Goal: Information Seeking & Learning: Learn about a topic

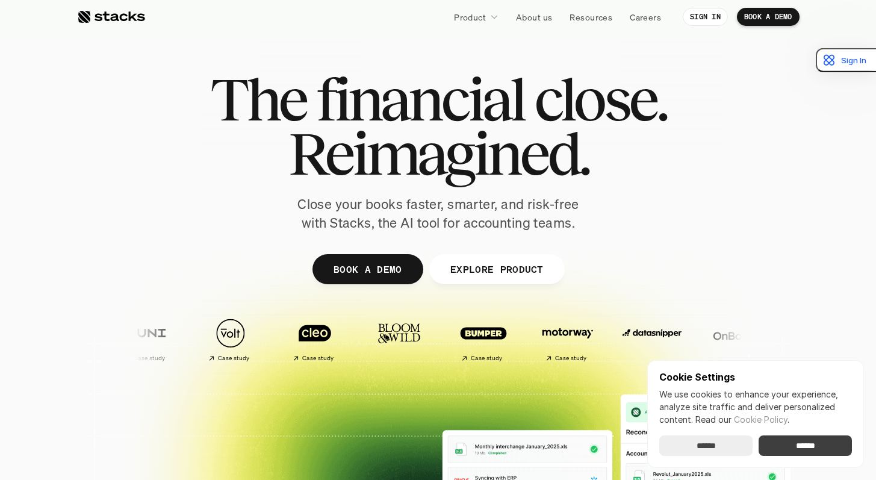
click at [779, 445] on input "******" at bounding box center [805, 446] width 93 height 20
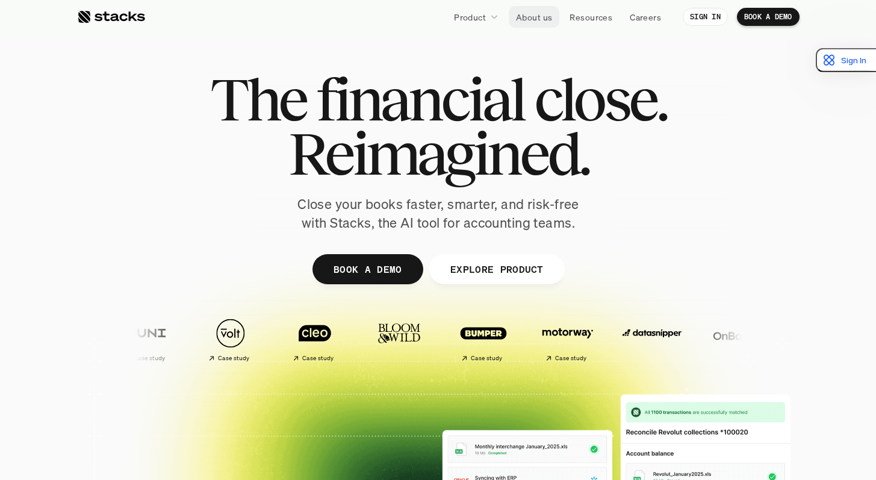
click at [532, 17] on p "About us" at bounding box center [534, 17] width 36 height 13
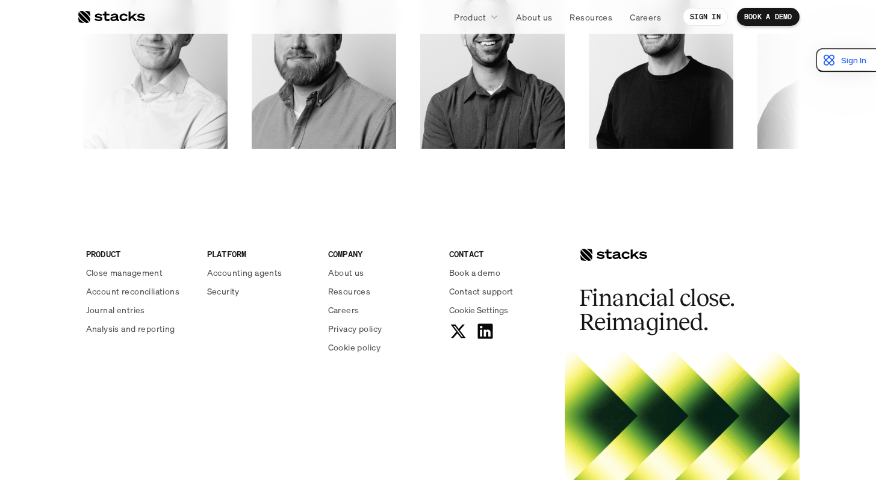
scroll to position [2105, 0]
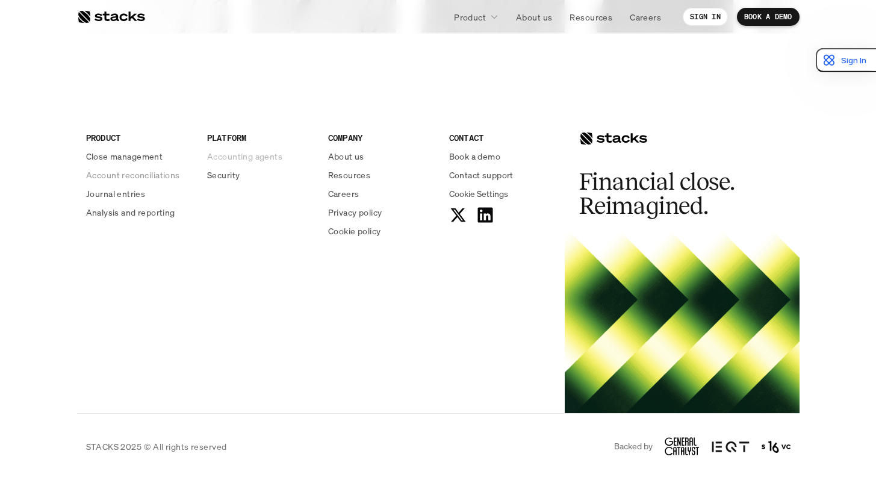
click at [264, 161] on p "Accounting agents" at bounding box center [244, 156] width 75 height 13
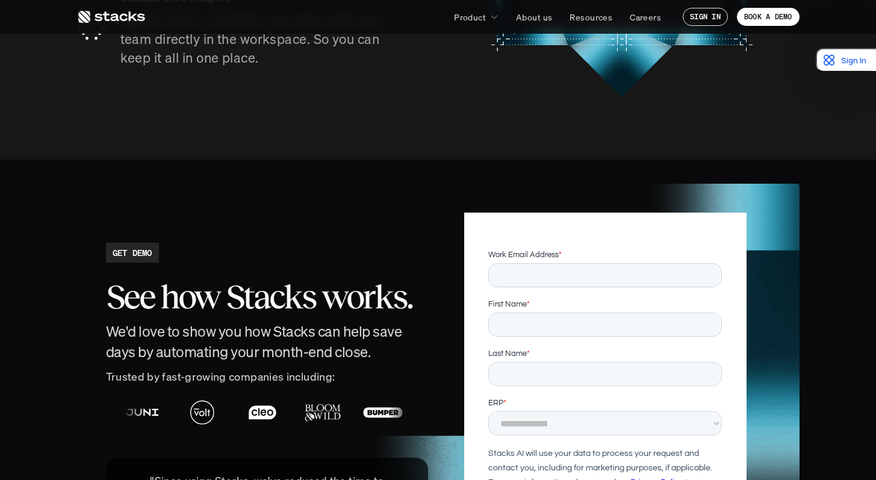
scroll to position [2184, 0]
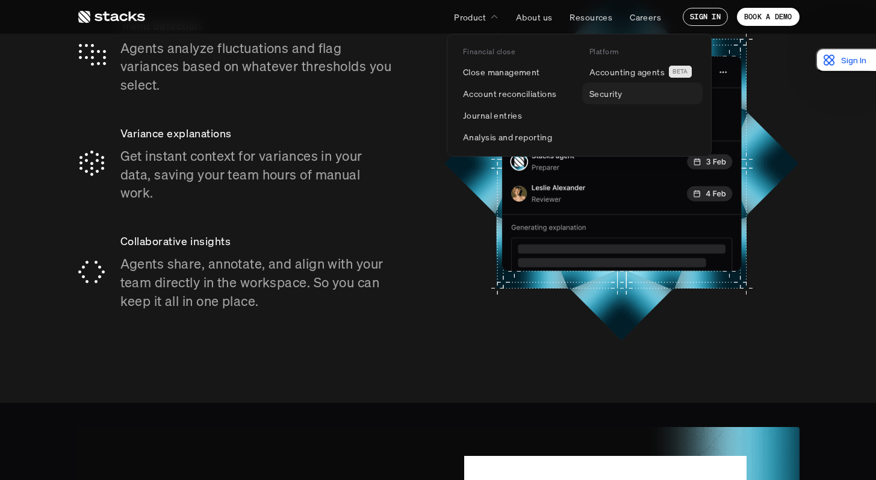
click at [622, 95] on p "Security" at bounding box center [606, 93] width 33 height 13
